Goal: Navigation & Orientation: Find specific page/section

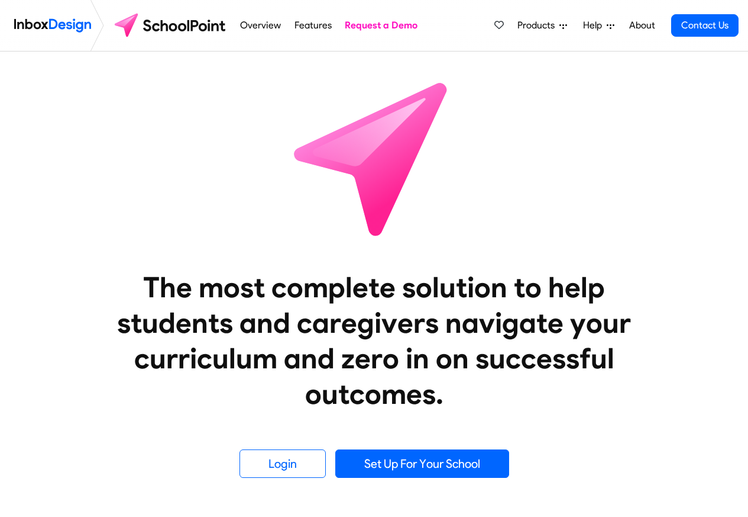
click at [540, 25] on span "Products" at bounding box center [539, 25] width 42 height 14
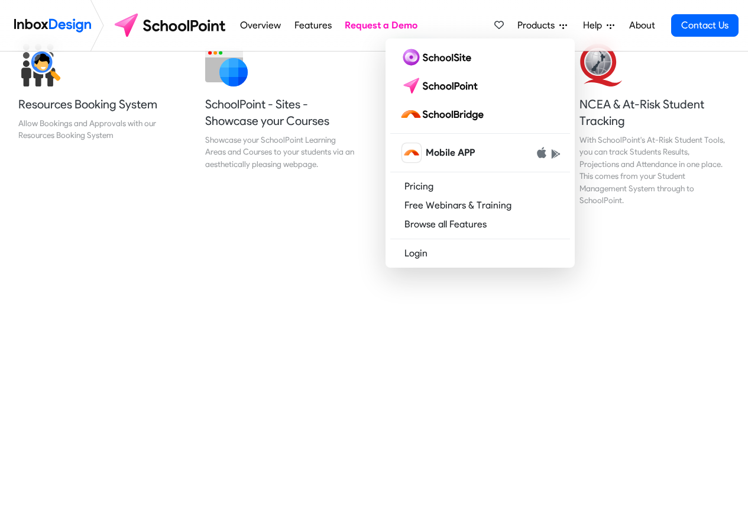
scroll to position [497, 0]
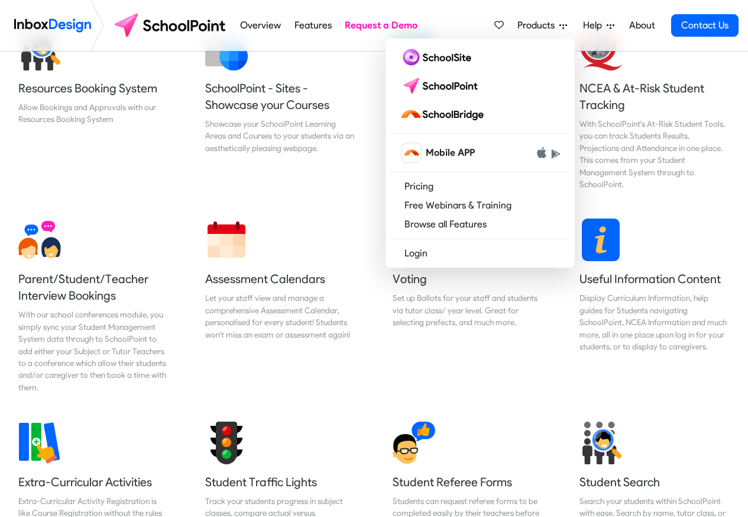
click at [741, 500] on div "Student Search Search your students within SchoolPoint with ease. Search by nam…" at bounding box center [654, 487] width 187 height 150
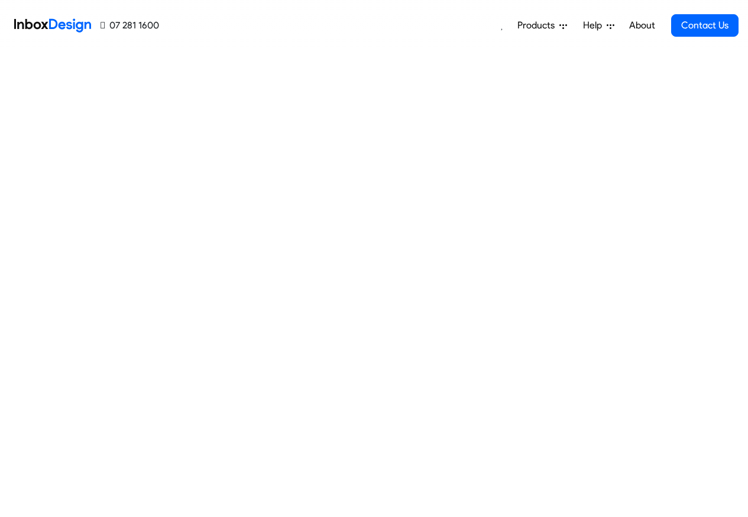
scroll to position [499, 0]
